Goal: Task Accomplishment & Management: Use online tool/utility

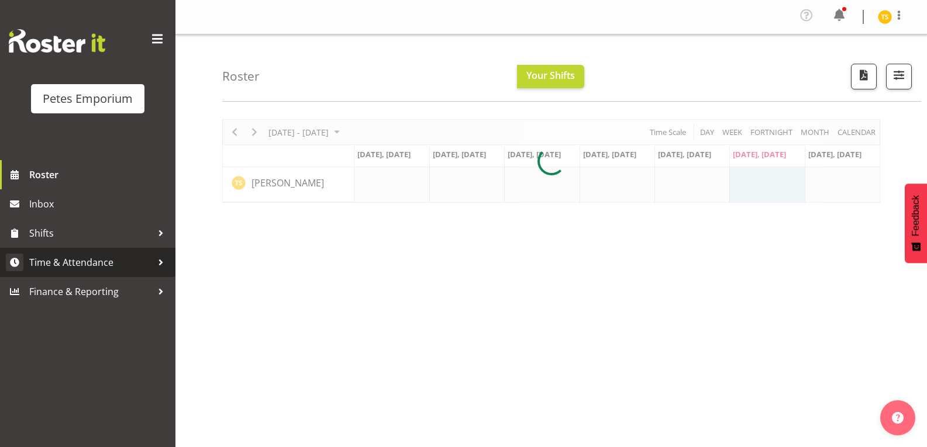
click at [73, 268] on span "Time & Attendance" at bounding box center [90, 263] width 123 height 18
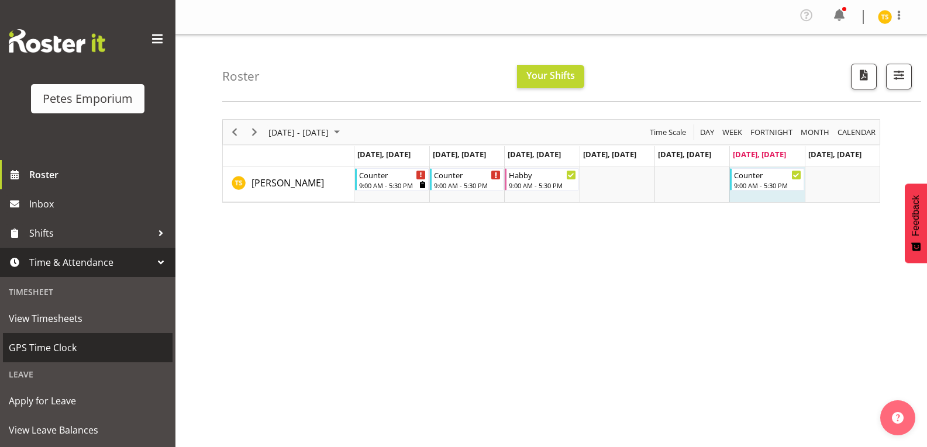
click at [62, 344] on span "GPS Time Clock" at bounding box center [88, 348] width 158 height 18
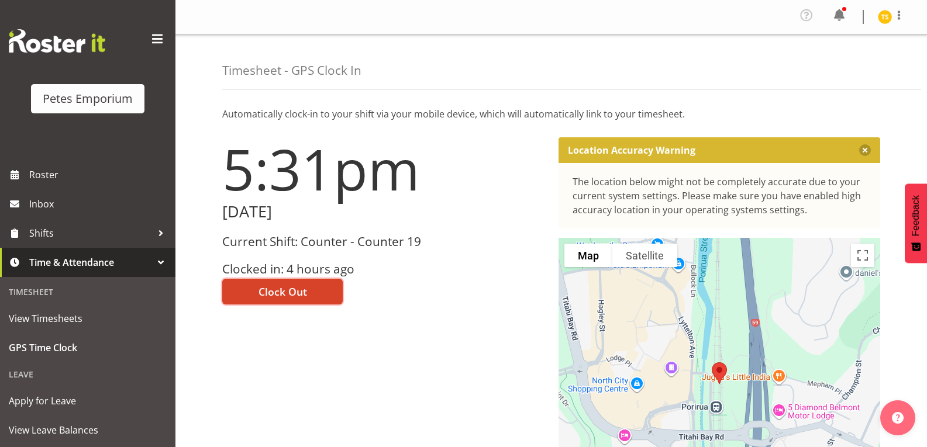
click at [280, 294] on span "Clock Out" at bounding box center [282, 291] width 49 height 15
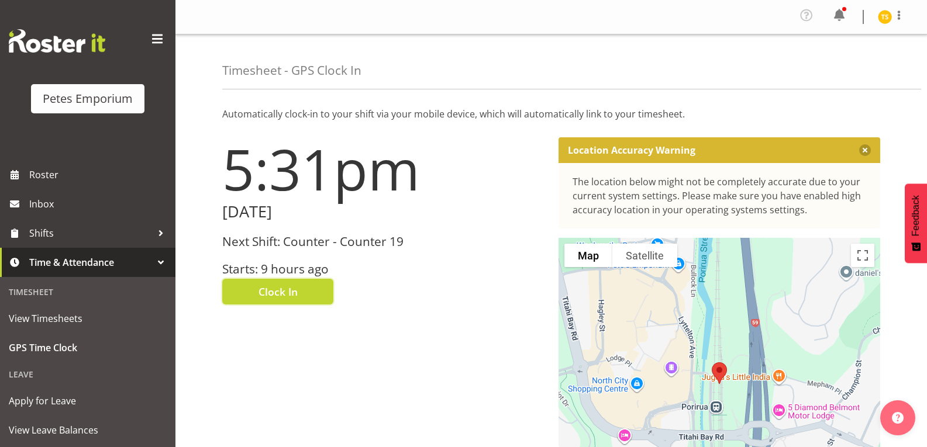
click at [882, 16] on img at bounding box center [885, 17] width 14 height 14
click at [836, 63] on link "Log Out" at bounding box center [849, 64] width 112 height 21
